Goal: Task Accomplishment & Management: Use online tool/utility

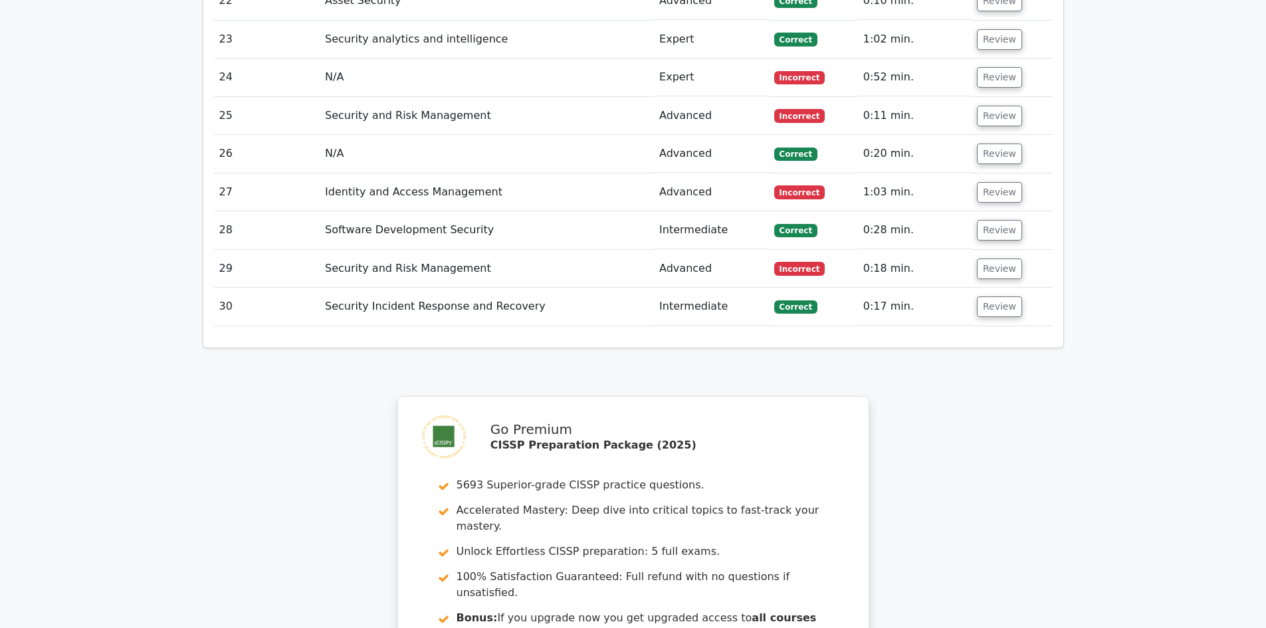
scroll to position [3038, 0]
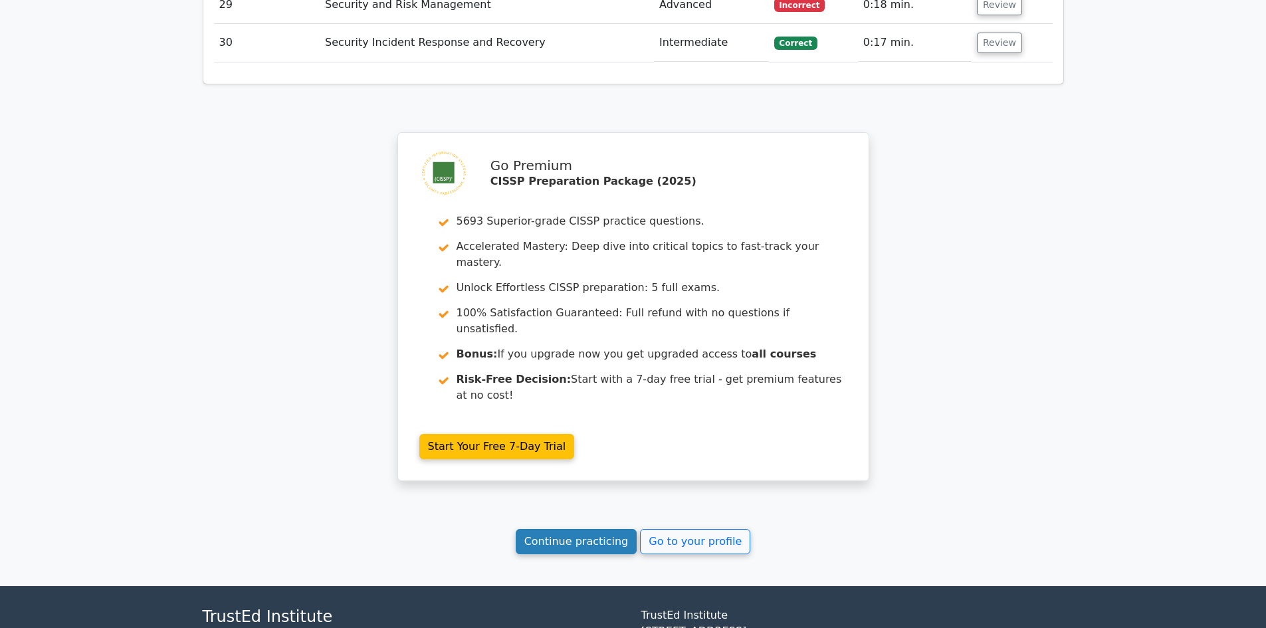
click at [546, 529] on link "Continue practicing" at bounding box center [577, 541] width 122 height 25
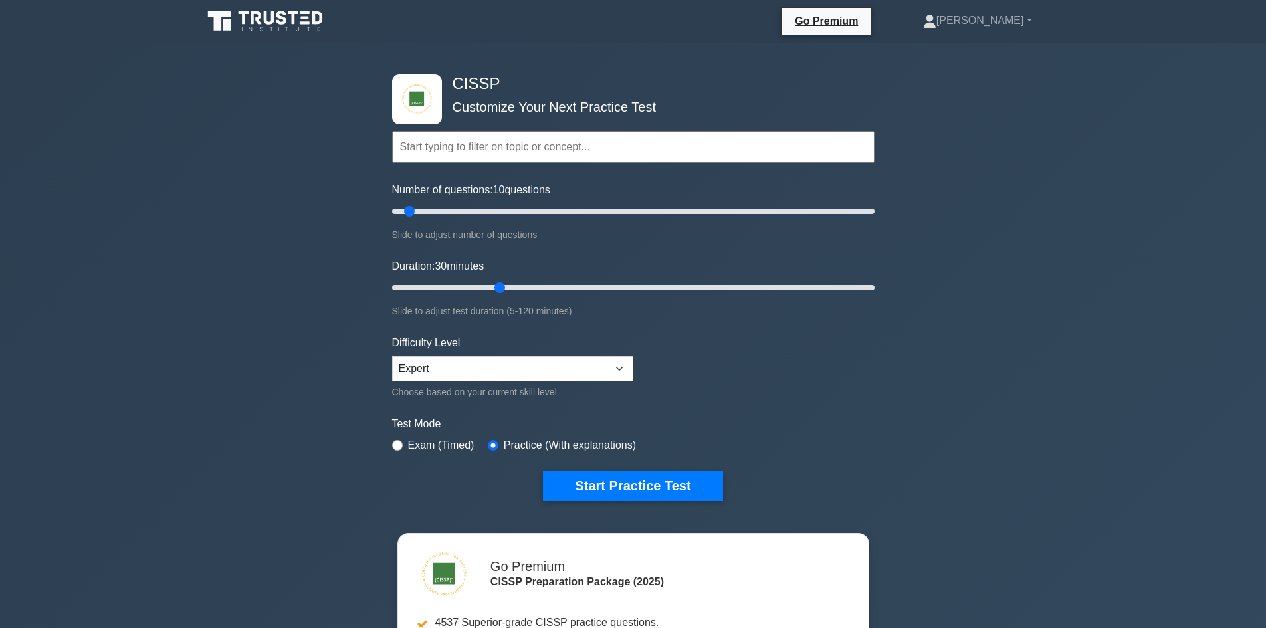
drag, startPoint x: 413, startPoint y: 288, endPoint x: 495, endPoint y: 305, distance: 82.9
type input "30"
click at [495, 296] on input "Duration: 30 minutes" at bounding box center [633, 288] width 483 height 16
drag, startPoint x: 409, startPoint y: 210, endPoint x: 976, endPoint y: 228, distance: 567.3
type input "200"
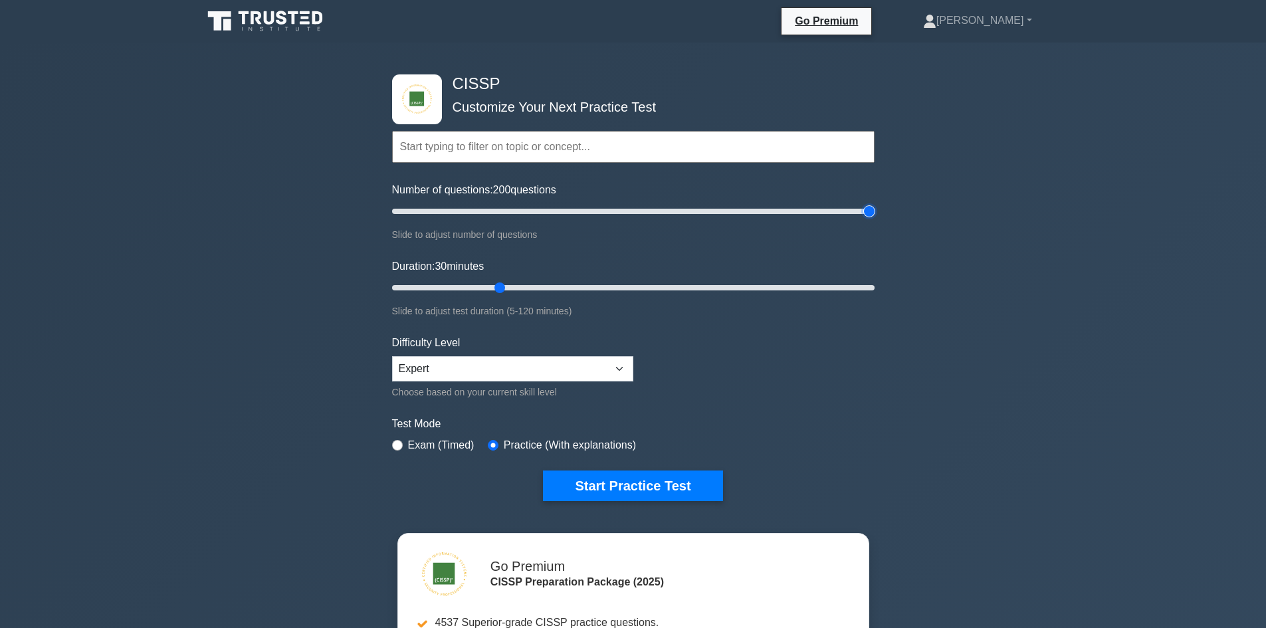
click at [875, 216] on input "Number of questions: 200 questions" at bounding box center [633, 211] width 483 height 16
click at [658, 491] on button "Start Practice Test" at bounding box center [632, 486] width 179 height 31
